Goal: Task Accomplishment & Management: Manage account settings

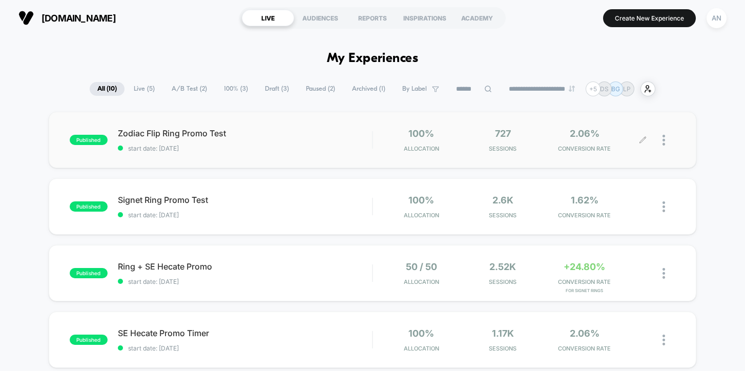
click at [667, 142] on div at bounding box center [669, 140] width 13 height 24
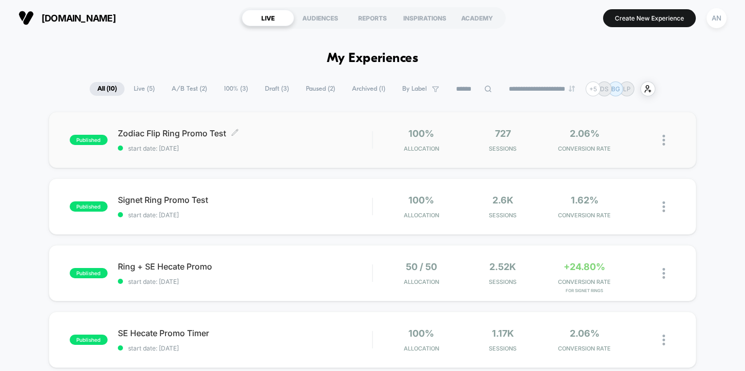
click at [264, 142] on div "Zodiac Flip Ring Promo Test Click to edit experience details Click to edit expe…" at bounding box center [245, 140] width 255 height 24
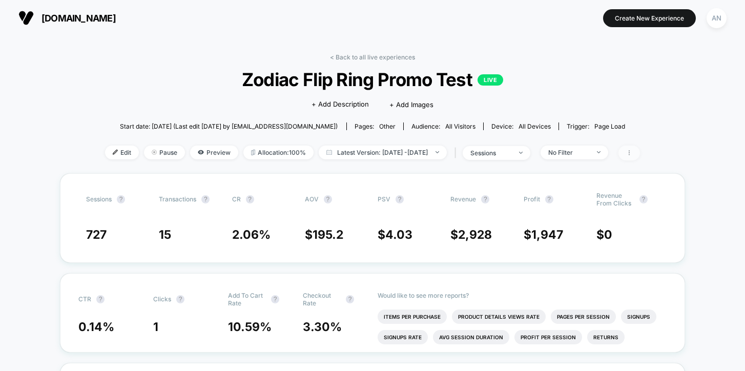
click at [640, 157] on span at bounding box center [630, 153] width 22 height 15
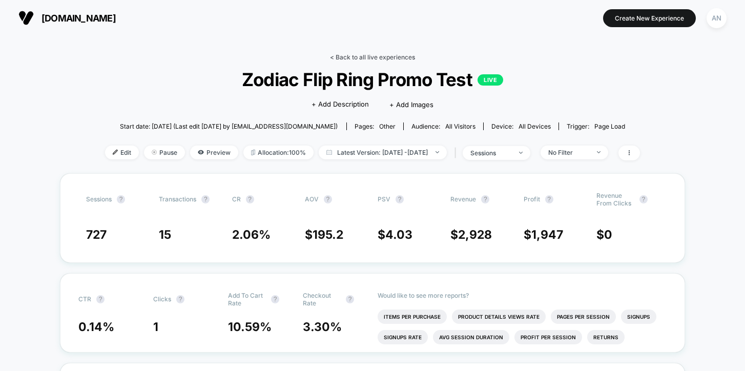
click at [361, 54] on link "< Back to all live experiences" at bounding box center [372, 57] width 85 height 8
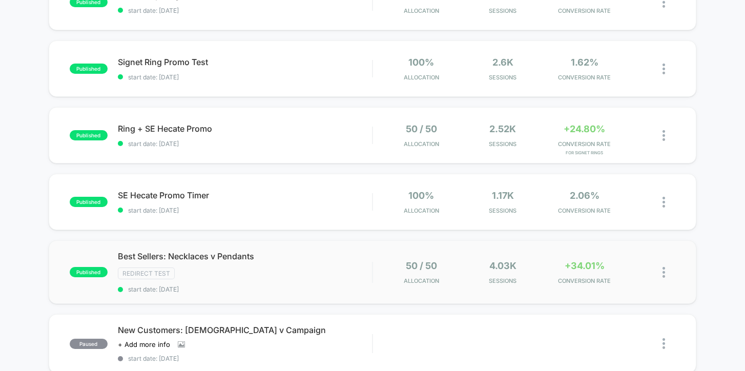
scroll to position [156, 0]
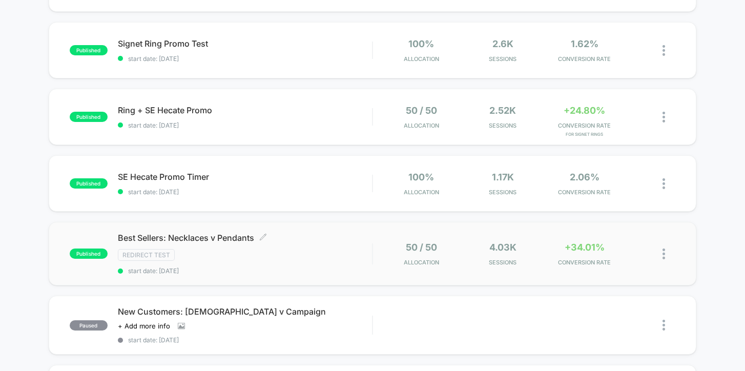
click at [320, 248] on div "Best Sellers: Necklaces v Pendants Click to edit experience details Click to ed…" at bounding box center [245, 254] width 255 height 42
